Goal: Task Accomplishment & Management: Use online tool/utility

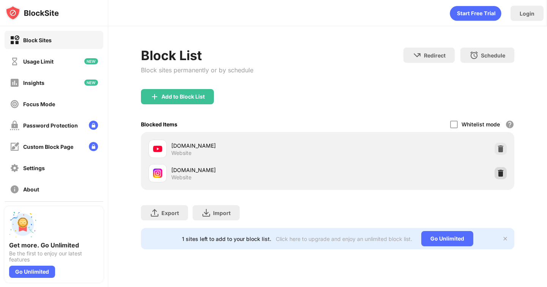
click at [497, 173] on img at bounding box center [501, 173] width 8 height 8
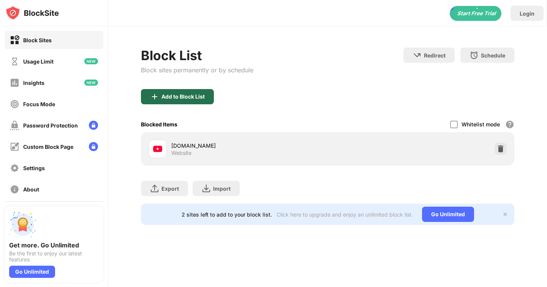
click at [186, 97] on div "Add to Block List" at bounding box center [182, 96] width 43 height 6
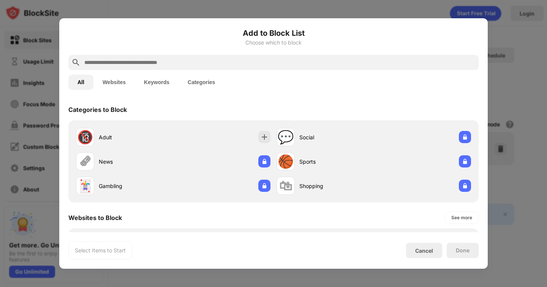
click at [215, 68] on div at bounding box center [273, 62] width 410 height 15
click at [215, 66] on input "text" at bounding box center [280, 62] width 392 height 9
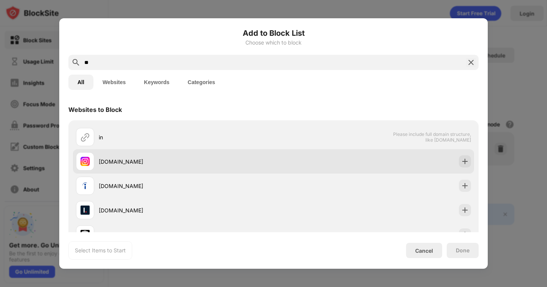
type input "**"
click at [116, 152] on div "[DOMAIN_NAME]" at bounding box center [175, 161] width 198 height 18
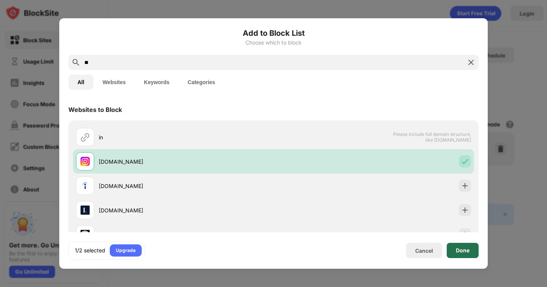
click at [466, 246] on div "Done" at bounding box center [463, 249] width 32 height 15
